Goal: Transaction & Acquisition: Purchase product/service

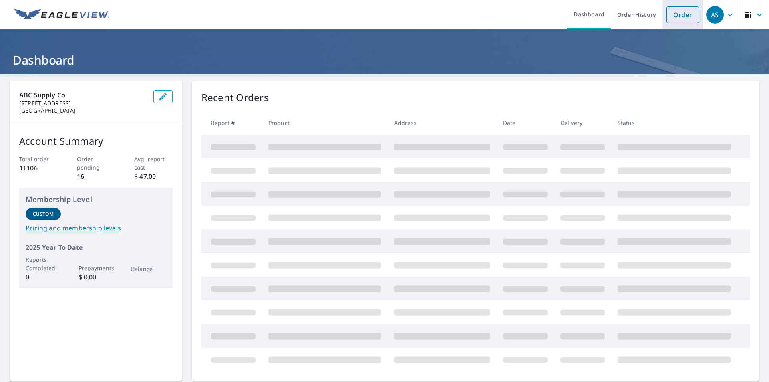
click at [691, 16] on link "Order" at bounding box center [683, 14] width 32 height 17
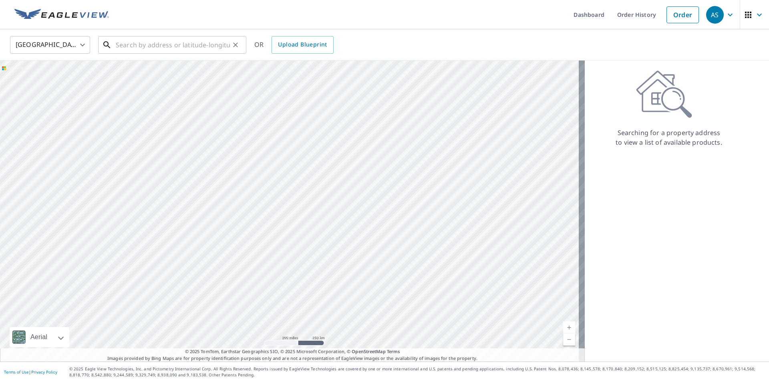
click at [126, 40] on input "text" at bounding box center [173, 45] width 114 height 22
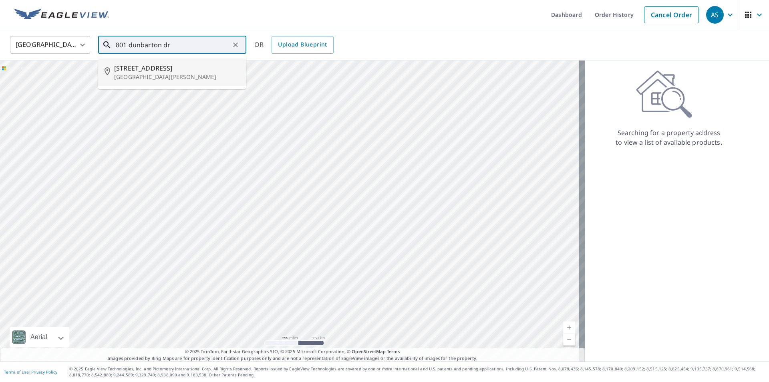
click at [153, 67] on span "[STREET_ADDRESS]" at bounding box center [177, 68] width 126 height 10
type input "[STREET_ADDRESS][PERSON_NAME]"
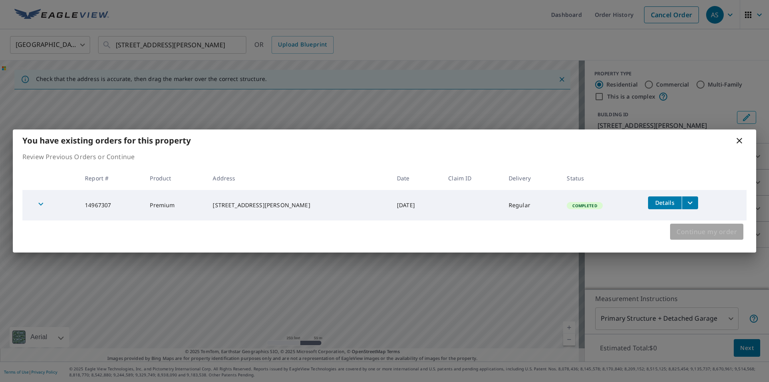
click at [707, 231] on span "Continue my order" at bounding box center [707, 231] width 60 height 11
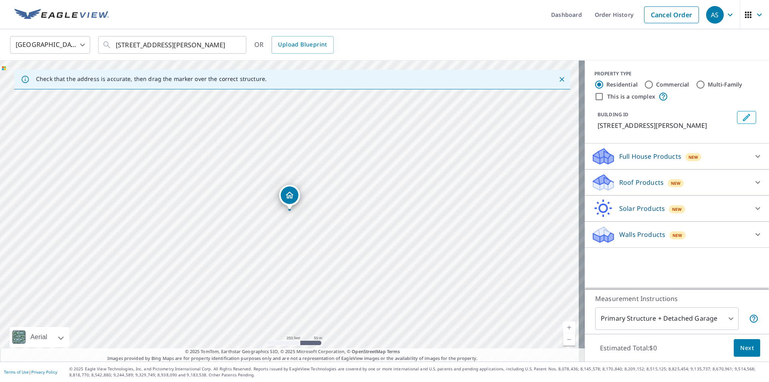
click at [753, 187] on icon at bounding box center [758, 182] width 10 height 10
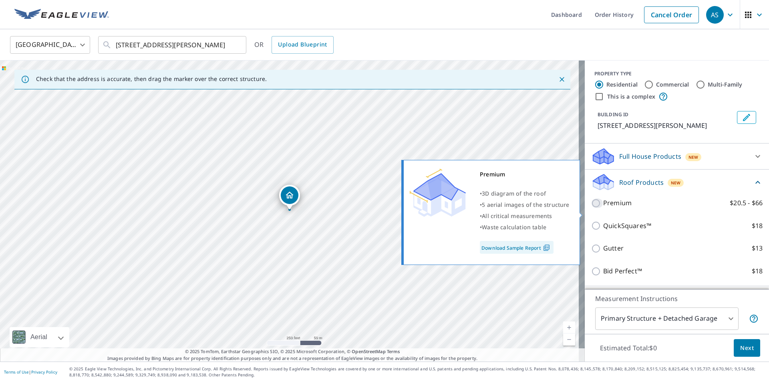
click at [592, 208] on input "Premium $20.5 - $66" at bounding box center [597, 203] width 12 height 10
checkbox input "true"
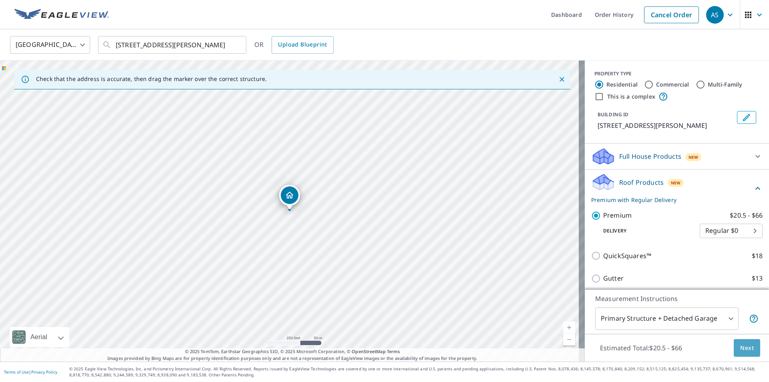
click at [740, 346] on span "Next" at bounding box center [747, 348] width 14 height 10
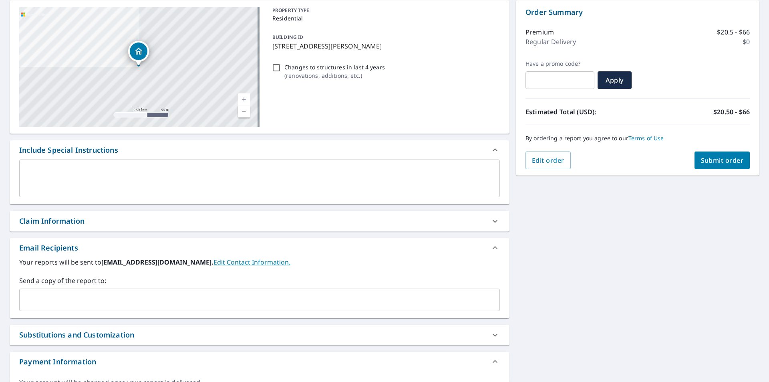
scroll to position [120, 0]
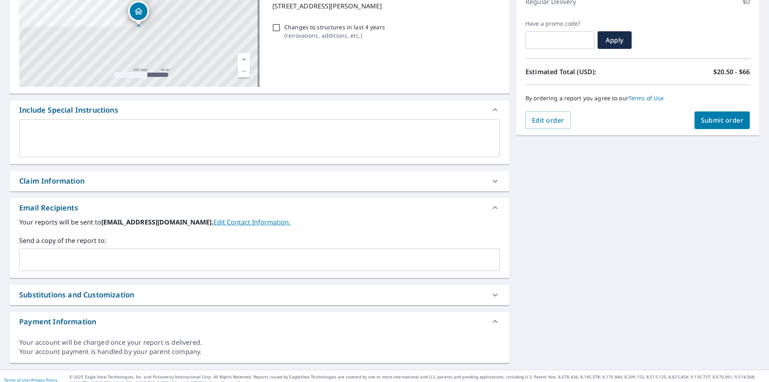
click at [105, 264] on input "text" at bounding box center [254, 259] width 462 height 15
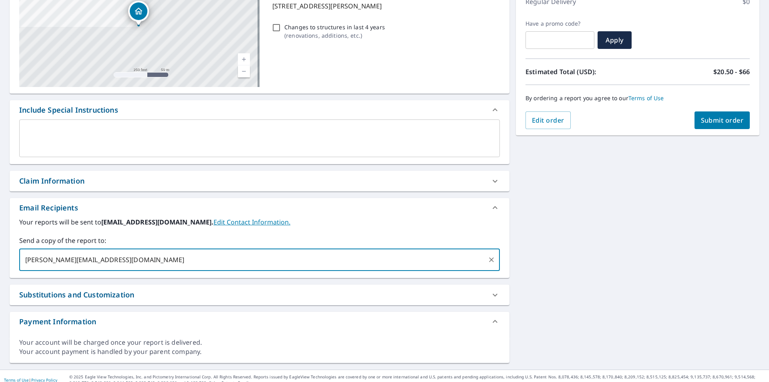
type input "[PERSON_NAME][EMAIL_ADDRESS][DOMAIN_NAME]"
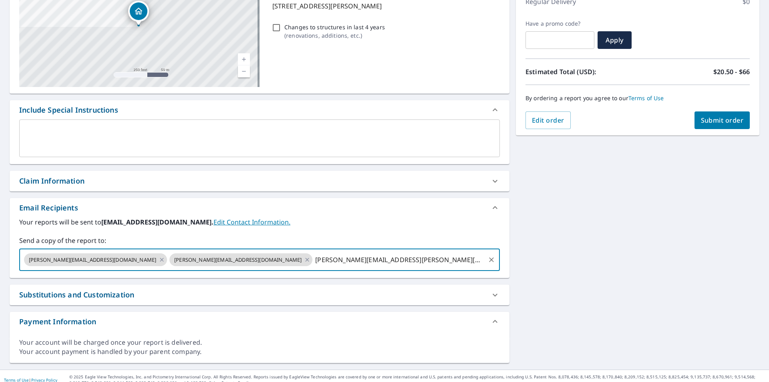
type input "[PERSON_NAME][EMAIL_ADDRESS][PERSON_NAME][DOMAIN_NAME]"
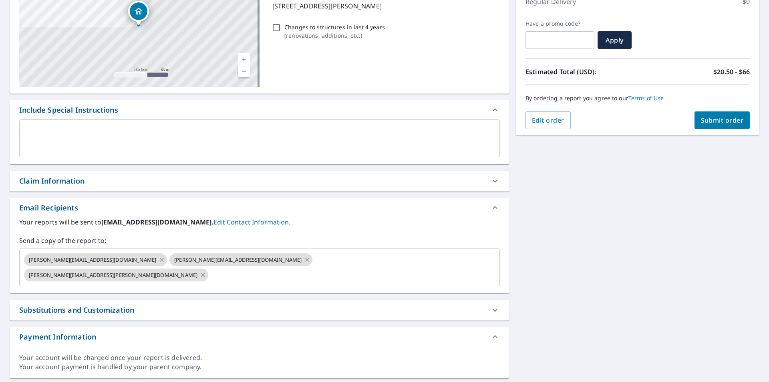
click at [593, 275] on div "[STREET_ADDRESS][PERSON_NAME] Aerial Road A standard road map Aerial A detailed…" at bounding box center [384, 169] width 769 height 431
click at [722, 125] on button "Submit order" at bounding box center [723, 120] width 56 height 18
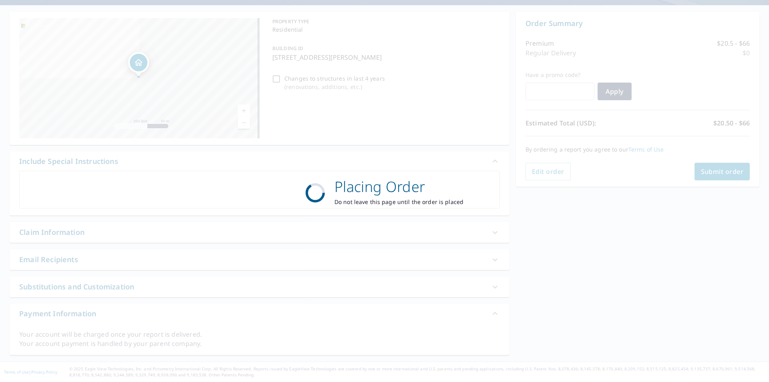
scroll to position [69, 0]
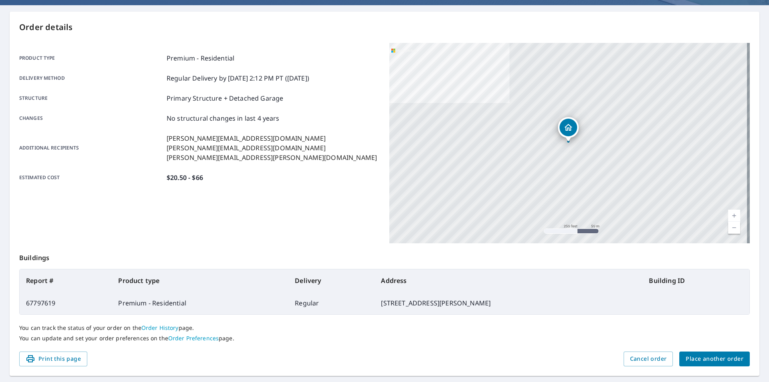
click at [299, 126] on div "Product type Premium - Residential Delivery method Regular Delivery by [DATE] 2…" at bounding box center [199, 117] width 361 height 129
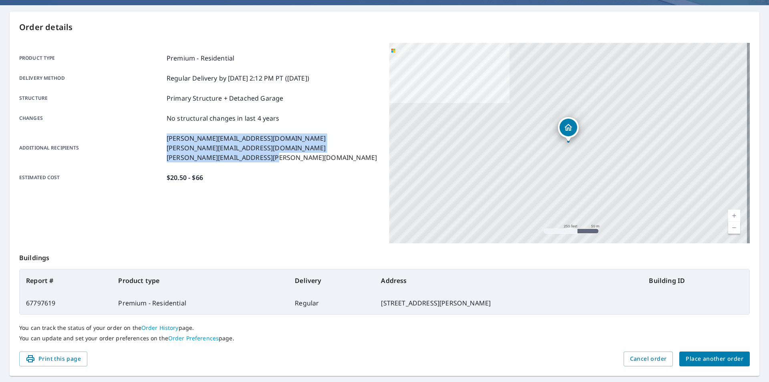
drag, startPoint x: 266, startPoint y: 158, endPoint x: 146, endPoint y: 129, distance: 124.1
click at [146, 129] on div "Product type Premium - Residential Delivery method Regular Delivery by [DATE] 2…" at bounding box center [199, 117] width 361 height 129
click at [192, 149] on p "[PERSON_NAME][EMAIL_ADDRESS][DOMAIN_NAME]" at bounding box center [272, 148] width 210 height 10
drag, startPoint x: 266, startPoint y: 156, endPoint x: 157, endPoint y: 135, distance: 110.2
click at [157, 135] on div "Additional recipients [PERSON_NAME][EMAIL_ADDRESS][DOMAIN_NAME] [PERSON_NAME][E…" at bounding box center [199, 147] width 361 height 29
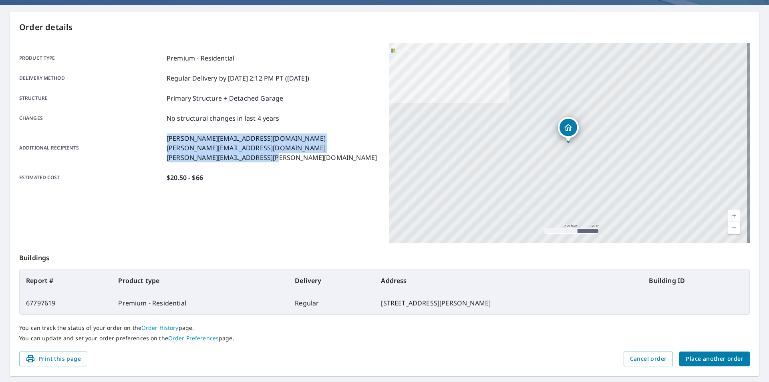
click at [181, 144] on p "[PERSON_NAME][EMAIL_ADDRESS][DOMAIN_NAME]" at bounding box center [272, 148] width 210 height 10
drag, startPoint x: 270, startPoint y: 157, endPoint x: 145, endPoint y: 133, distance: 127.8
click at [145, 133] on div "Product type Premium - Residential Delivery method Regular Delivery by [DATE] 2…" at bounding box center [199, 117] width 361 height 129
click at [178, 141] on p "[PERSON_NAME][EMAIL_ADDRESS][DOMAIN_NAME]" at bounding box center [272, 138] width 210 height 10
drag, startPoint x: 270, startPoint y: 155, endPoint x: 143, endPoint y: 137, distance: 127.9
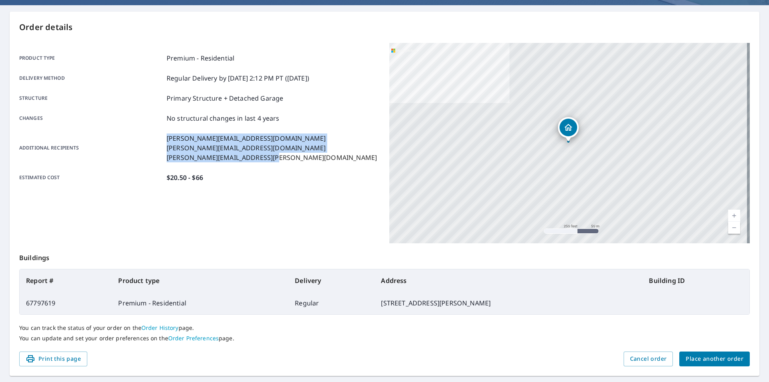
click at [143, 137] on div "Additional recipients [PERSON_NAME][EMAIL_ADDRESS][DOMAIN_NAME] [PERSON_NAME][E…" at bounding box center [199, 147] width 361 height 29
click at [182, 144] on p "[PERSON_NAME][EMAIL_ADDRESS][DOMAIN_NAME]" at bounding box center [272, 148] width 210 height 10
drag, startPoint x: 164, startPoint y: 138, endPoint x: 262, endPoint y: 155, distance: 99.3
click at [262, 155] on div "Additional recipients [PERSON_NAME][EMAIL_ADDRESS][DOMAIN_NAME] [PERSON_NAME][E…" at bounding box center [199, 147] width 361 height 29
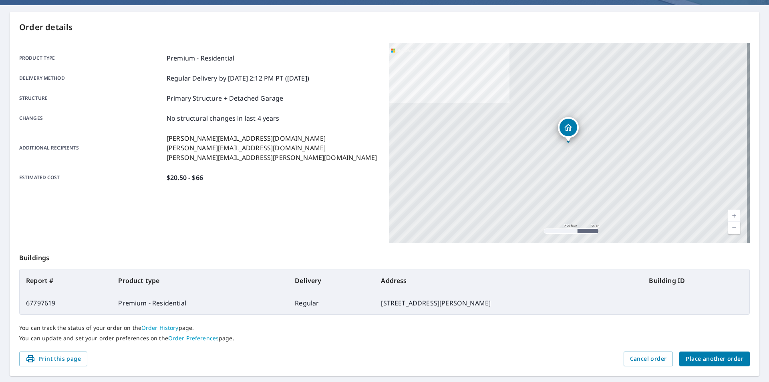
click at [269, 155] on p "[PERSON_NAME][EMAIL_ADDRESS][PERSON_NAME][DOMAIN_NAME]" at bounding box center [272, 158] width 210 height 10
click at [216, 133] on p "[PERSON_NAME][EMAIL_ADDRESS][DOMAIN_NAME]" at bounding box center [272, 138] width 210 height 10
